Goal: Find specific page/section: Find specific page/section

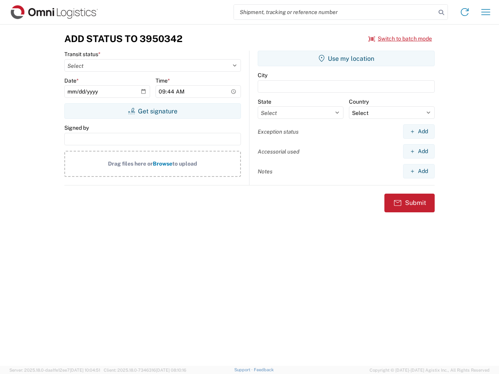
click at [335, 12] on input "search" at bounding box center [335, 12] width 202 height 15
click at [441, 12] on icon at bounding box center [441, 12] width 11 height 11
click at [464, 12] on icon at bounding box center [464, 12] width 12 height 12
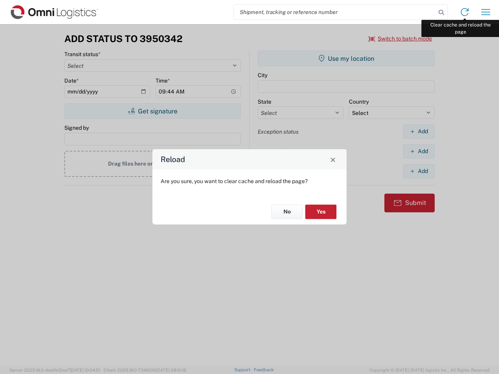
click at [485, 12] on div "Reload Are you sure, you want to clear cache and reload the page? No Yes" at bounding box center [249, 187] width 499 height 374
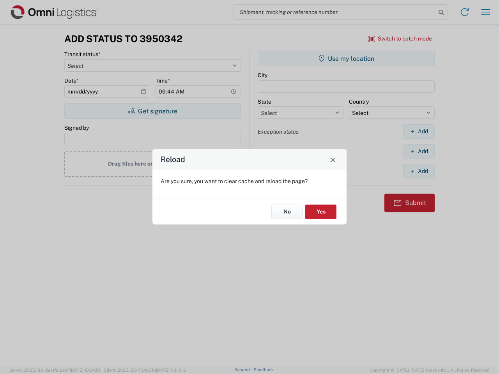
click at [400, 39] on div "Reload Are you sure, you want to clear cache and reload the page? No Yes" at bounding box center [249, 187] width 499 height 374
click at [152, 111] on div "Reload Are you sure, you want to clear cache and reload the page? No Yes" at bounding box center [249, 187] width 499 height 374
click at [346, 58] on div "Reload Are you sure, you want to clear cache and reload the page? No Yes" at bounding box center [249, 187] width 499 height 374
click at [418, 131] on div "Reload Are you sure, you want to clear cache and reload the page? No Yes" at bounding box center [249, 187] width 499 height 374
click at [418, 151] on div "Reload Are you sure, you want to clear cache and reload the page? No Yes" at bounding box center [249, 187] width 499 height 374
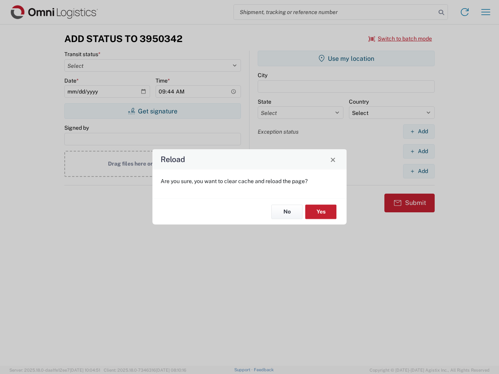
click at [418, 171] on div "Reload Are you sure, you want to clear cache and reload the page? No Yes" at bounding box center [249, 187] width 499 height 374
